Goal: Information Seeking & Learning: Find specific page/section

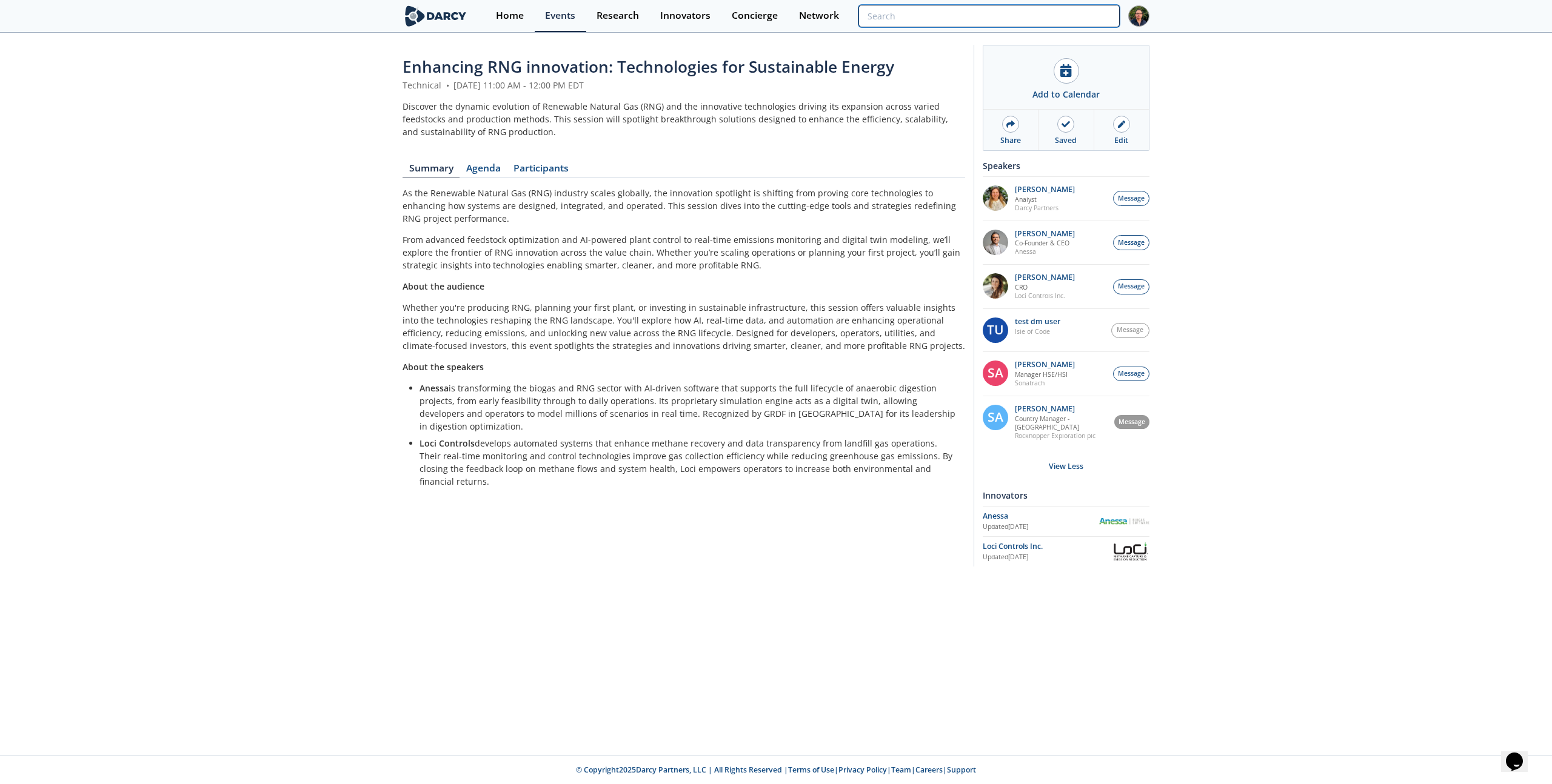
click at [1030, 10] on input "search" at bounding box center [989, 16] width 261 height 23
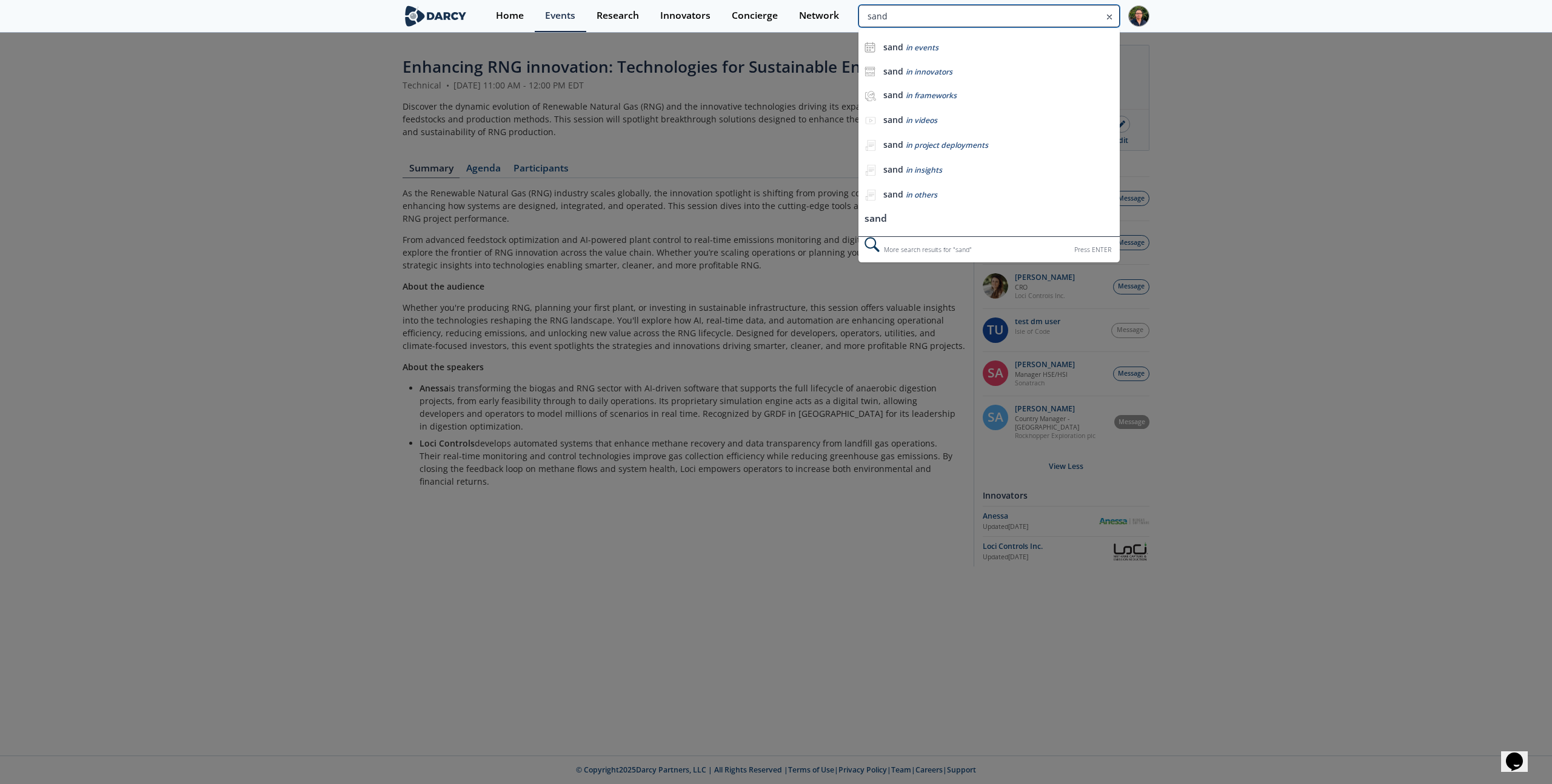
type input "sand"
